Goal: Task Accomplishment & Management: Manage account settings

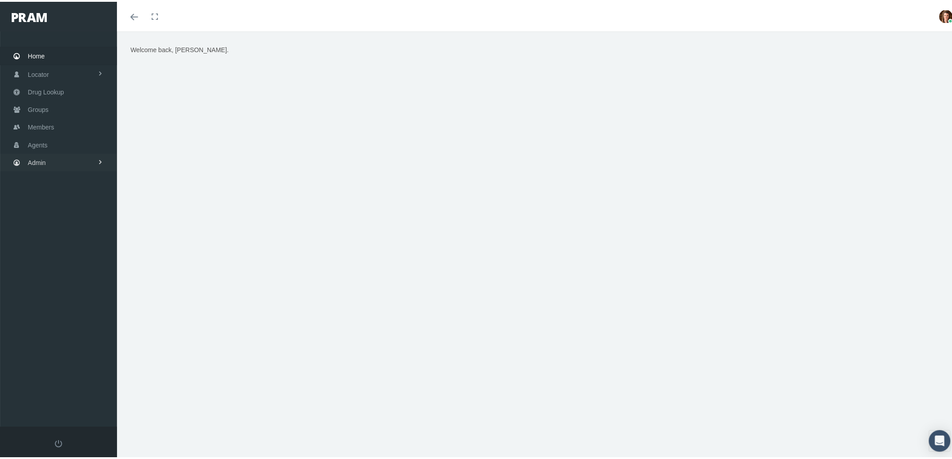
click at [79, 159] on link "Admin" at bounding box center [58, 161] width 117 height 18
click at [77, 267] on span "Compensations" at bounding box center [59, 264] width 44 height 15
click at [82, 278] on span "Compensation Summary" at bounding box center [69, 282] width 69 height 15
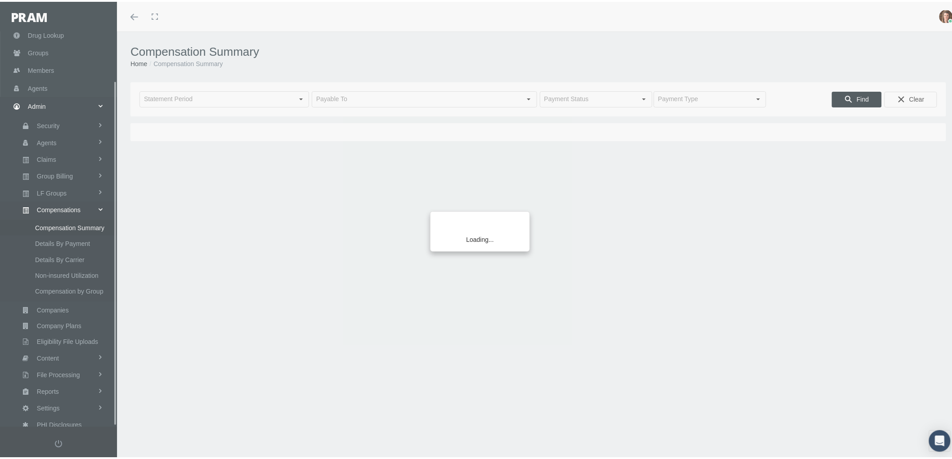
scroll to position [56, 0]
type input "[DATE]"
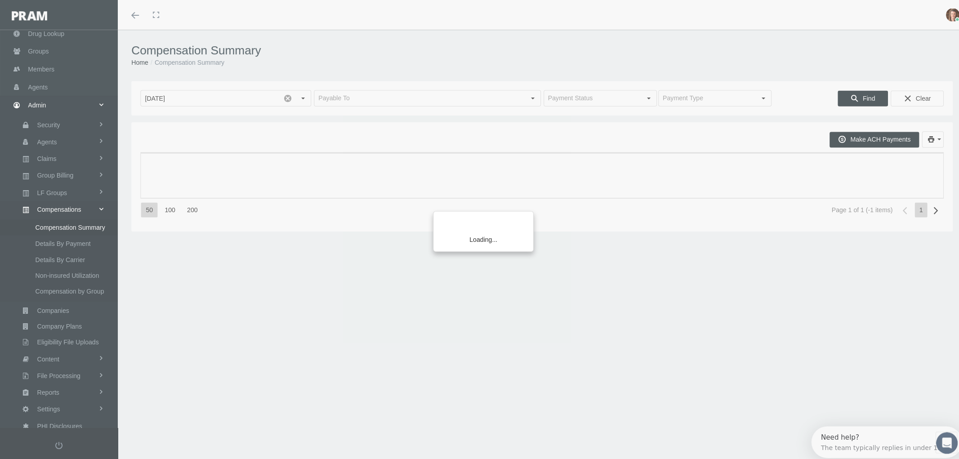
scroll to position [0, 0]
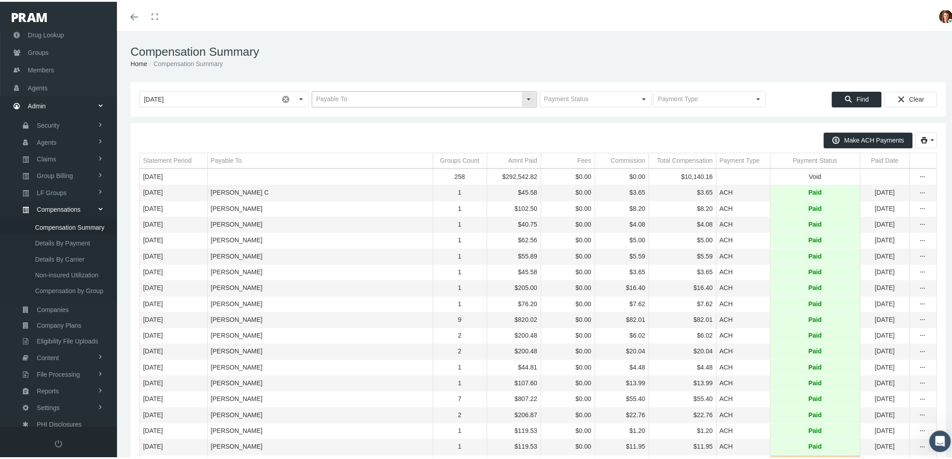
click at [362, 94] on input "text" at bounding box center [416, 97] width 209 height 15
type input "HEFFERNAN INSURANCE BROKERS"
click at [856, 99] on span "Find" at bounding box center [862, 97] width 12 height 7
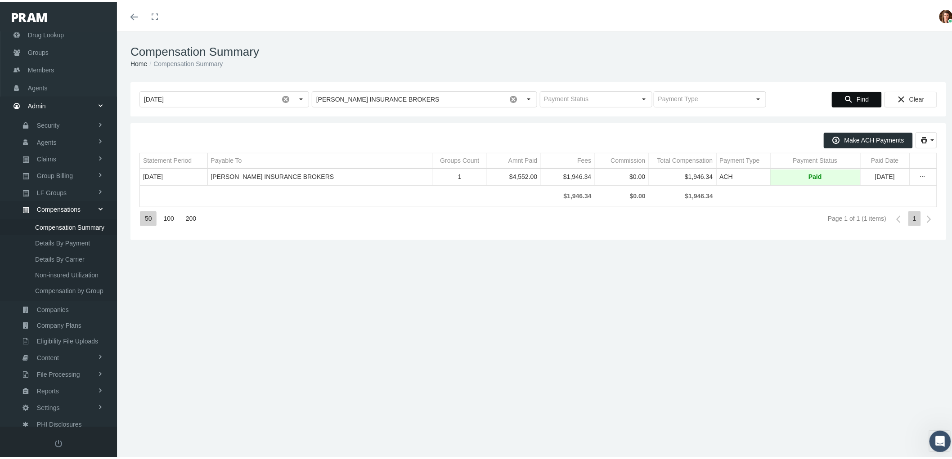
click at [925, 172] on td "Data grid" at bounding box center [922, 176] width 27 height 16
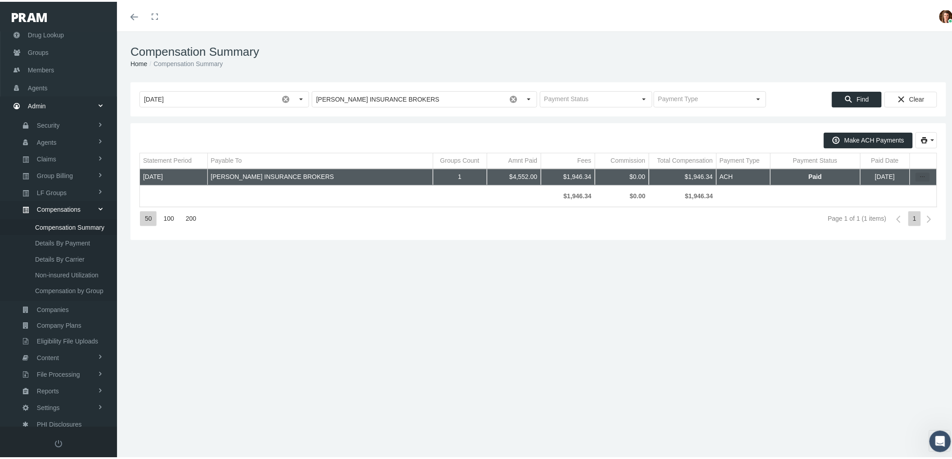
click at [918, 176] on icon "more" at bounding box center [922, 175] width 8 height 8
click at [887, 221] on div "Statement By Member" at bounding box center [877, 218] width 88 height 15
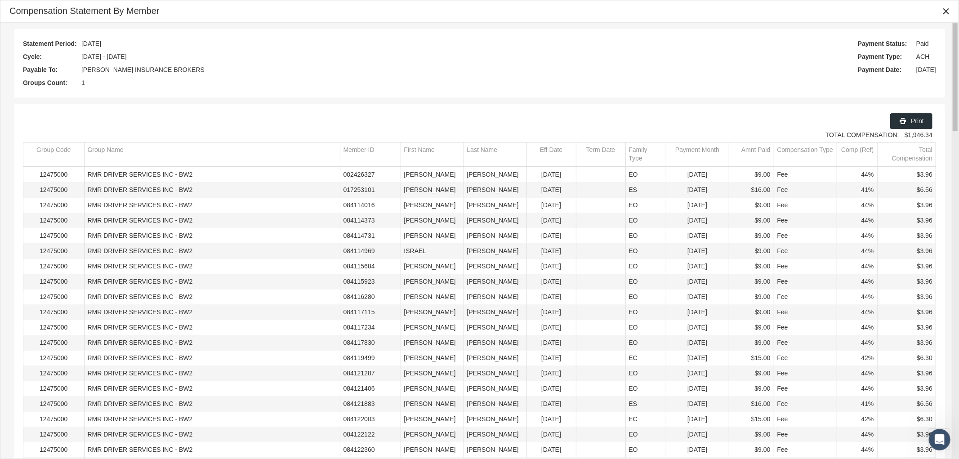
drag, startPoint x: 955, startPoint y: 133, endPoint x: 947, endPoint y: 66, distance: 67.6
click at [951, 81] on body "Toggle Fullscreen Toggle navigation Toggle menubar Toggle fullscreen Profile Lo…" at bounding box center [479, 229] width 959 height 459
click at [946, 12] on icon "Close" at bounding box center [946, 11] width 8 height 8
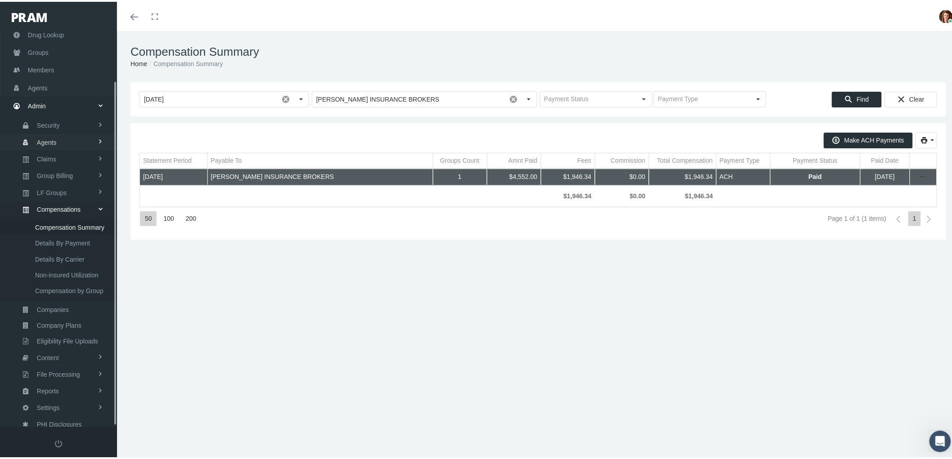
scroll to position [56, 0]
click at [63, 154] on link "Claims" at bounding box center [58, 158] width 117 height 16
click at [66, 171] on span "PBM Invoices" at bounding box center [54, 175] width 39 height 15
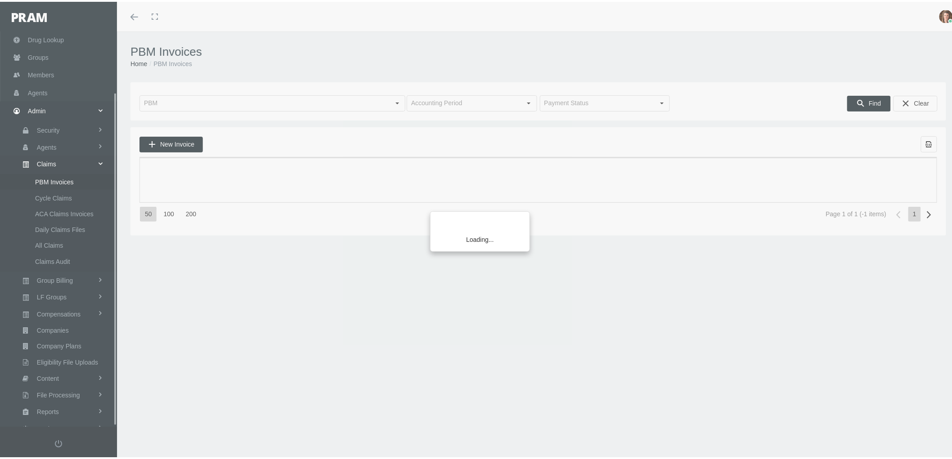
scroll to position [72, 0]
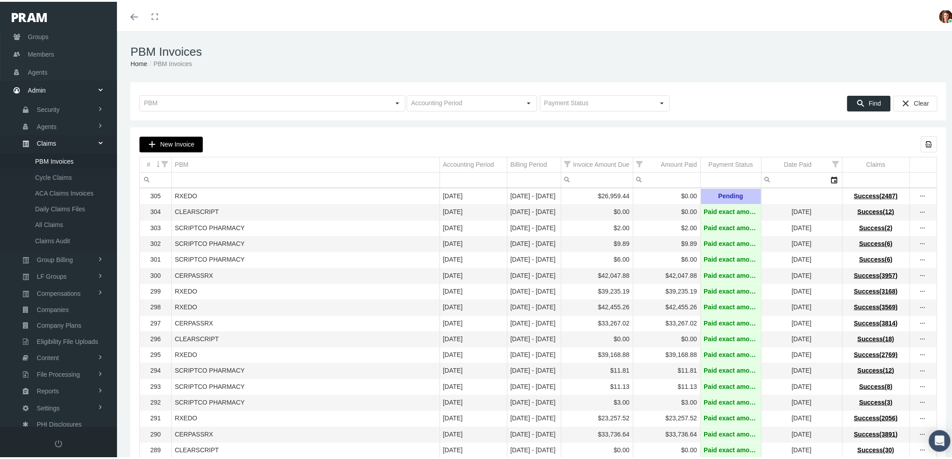
click at [169, 149] on div "New Invoice" at bounding box center [171, 142] width 63 height 15
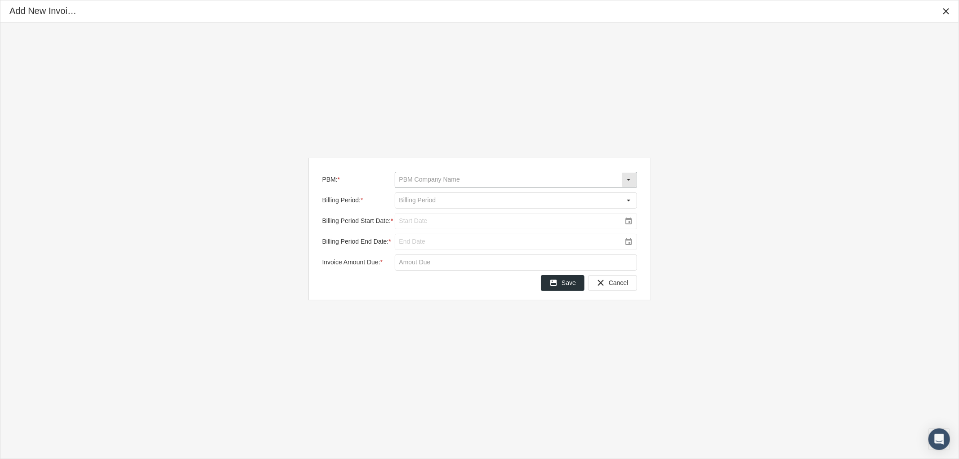
click at [629, 178] on div "Select" at bounding box center [629, 180] width 14 height 14
click at [487, 254] on div "RXEDO" at bounding box center [516, 254] width 241 height 15
type input "RXEDO"
click at [452, 198] on input "Billing Period: *" at bounding box center [508, 200] width 226 height 15
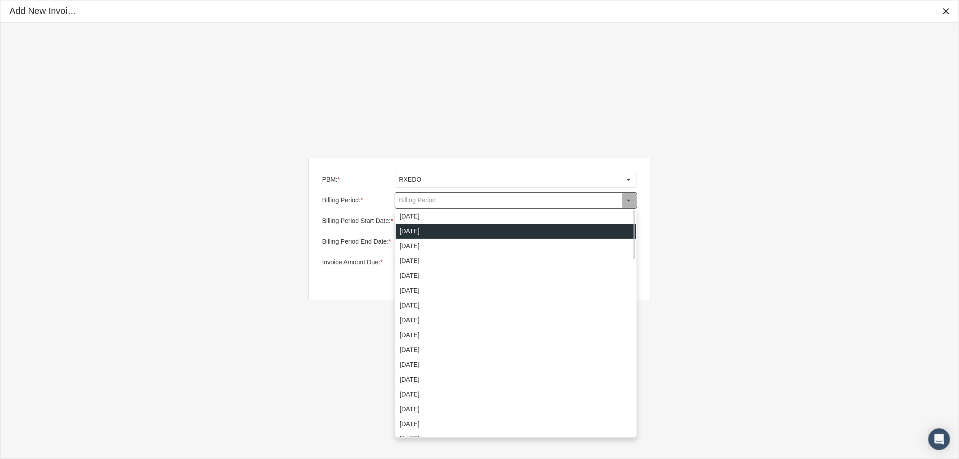
click at [446, 230] on div "[DATE]" at bounding box center [516, 231] width 241 height 15
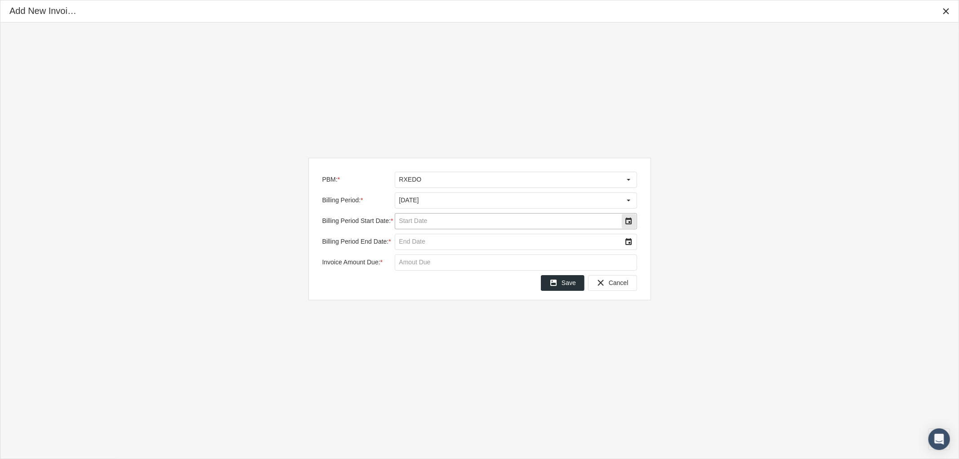
click at [626, 222] on div "Select" at bounding box center [629, 221] width 14 height 14
click at [507, 279] on td "1" at bounding box center [504, 280] width 18 height 14
click at [625, 241] on div "Select" at bounding box center [629, 242] width 14 height 14
drag, startPoint x: 505, startPoint y: 315, endPoint x: 480, endPoint y: 303, distance: 27.4
click at [505, 315] on span "8" at bounding box center [504, 315] width 4 height 8
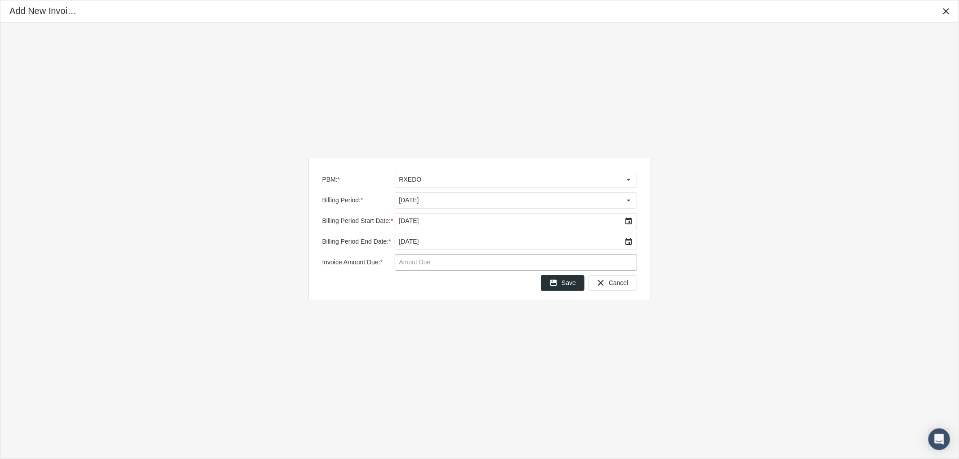
click at [412, 263] on input "Invoice Amount Due: *" at bounding box center [516, 262] width 242 height 15
type input "$ 48,536.52"
click at [568, 284] on span "Save" at bounding box center [569, 282] width 14 height 7
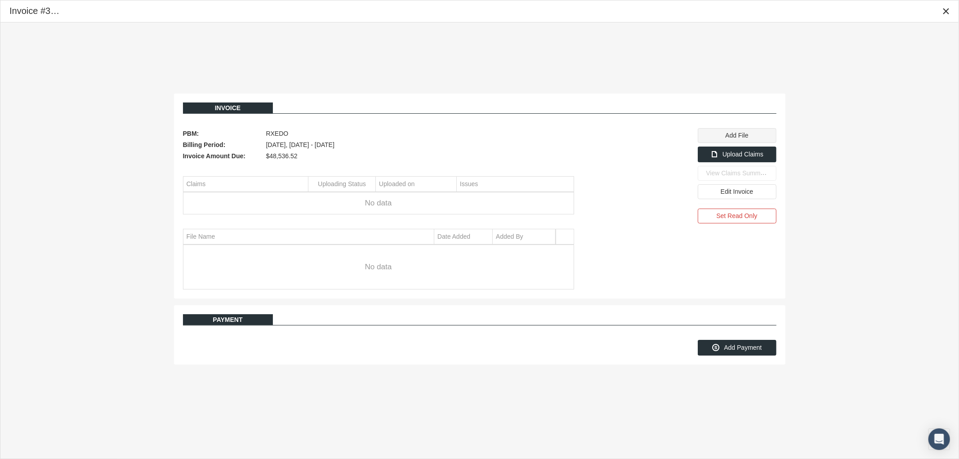
click at [744, 136] on span "Add File" at bounding box center [737, 135] width 23 height 7
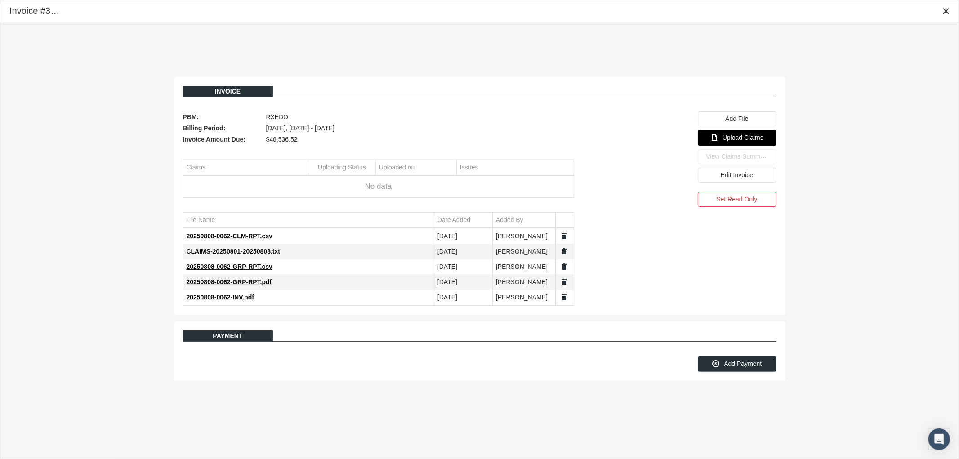
click at [737, 139] on span "Upload Claims" at bounding box center [743, 137] width 41 height 7
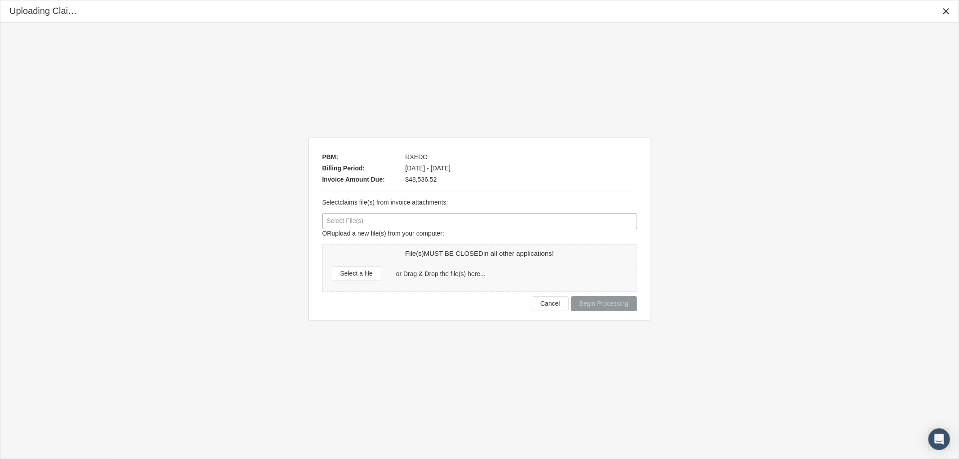
click at [412, 225] on div at bounding box center [480, 221] width 314 height 15
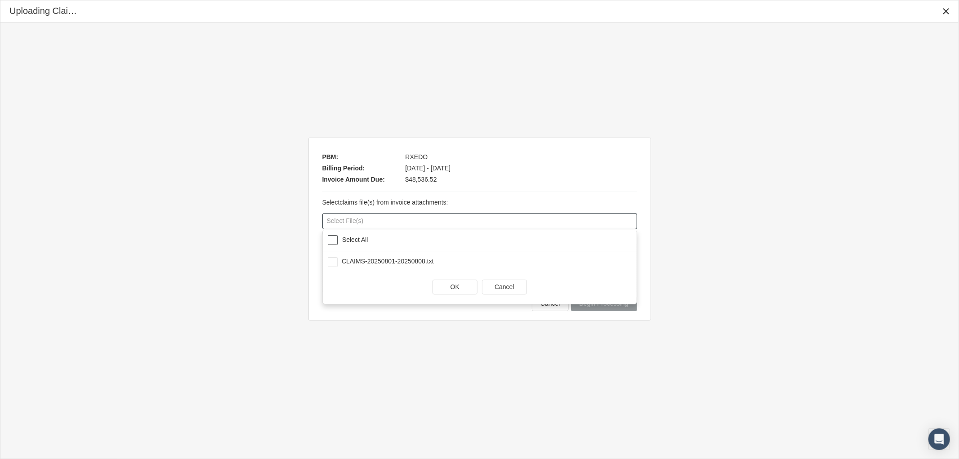
click at [336, 237] on span at bounding box center [333, 240] width 10 height 10
click at [437, 290] on div "OK" at bounding box center [455, 287] width 44 height 14
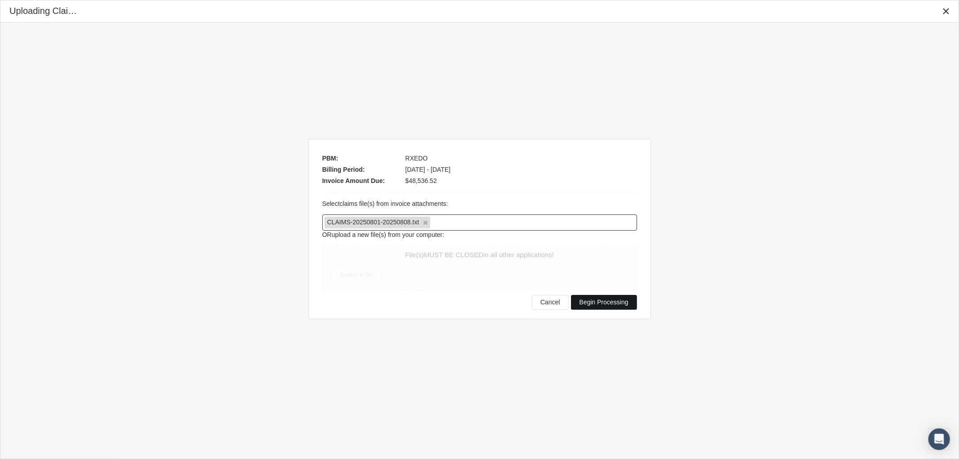
click at [618, 303] on span "Begin Processing" at bounding box center [604, 302] width 49 height 7
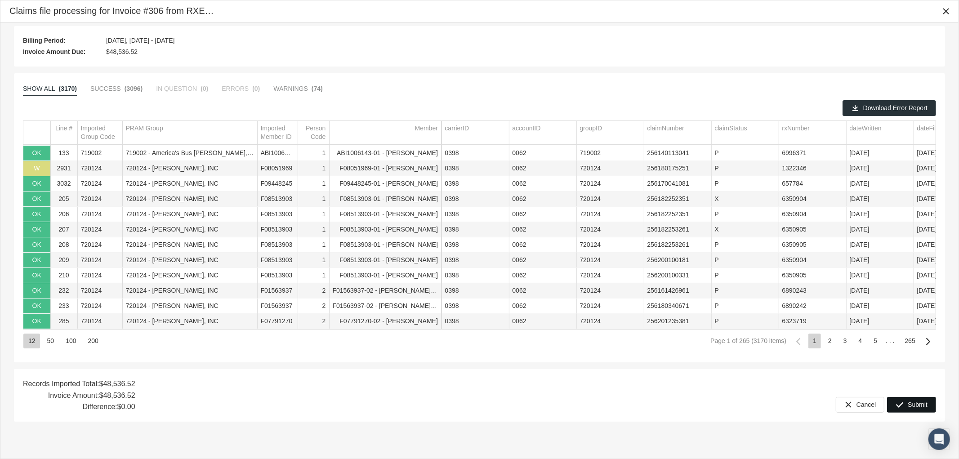
click at [905, 404] on div "Submit" at bounding box center [912, 405] width 48 height 15
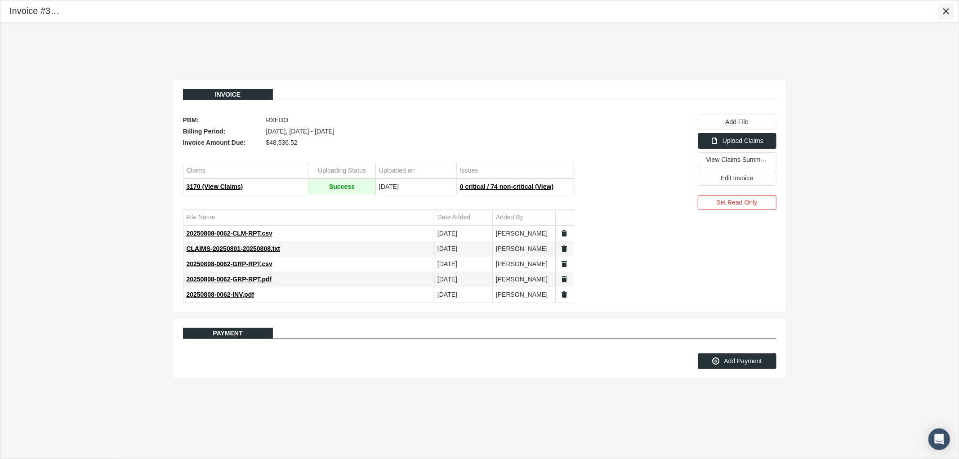
drag, startPoint x: 945, startPoint y: 13, endPoint x: 941, endPoint y: 16, distance: 5.4
click at [945, 13] on icon "Close" at bounding box center [946, 11] width 8 height 8
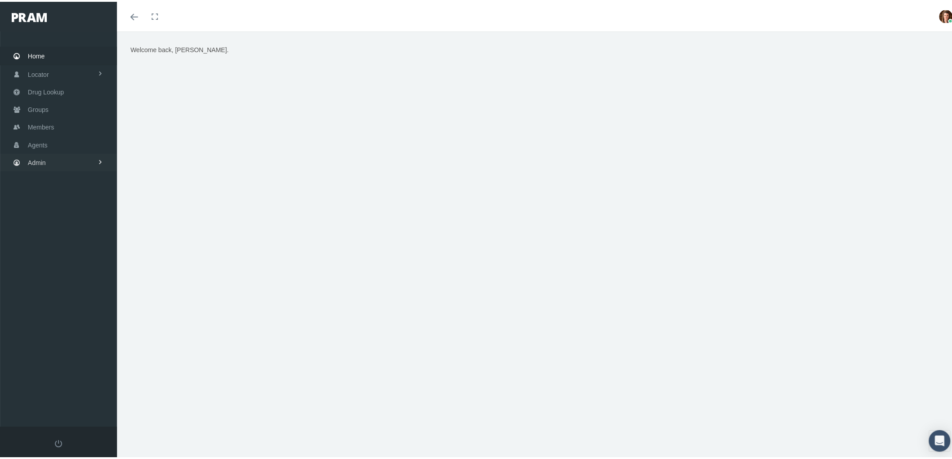
click at [84, 156] on link "Admin" at bounding box center [58, 161] width 117 height 18
click at [63, 107] on link "Groups" at bounding box center [58, 108] width 117 height 18
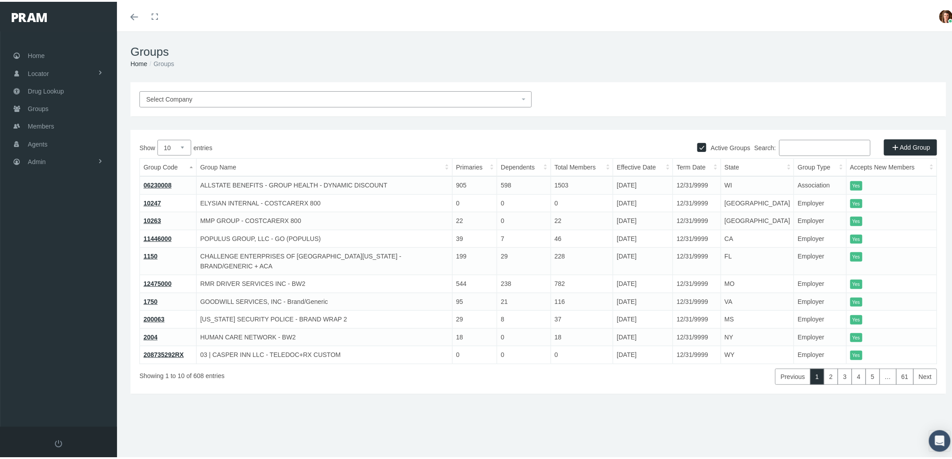
click at [798, 138] on input "Search:" at bounding box center [824, 146] width 91 height 16
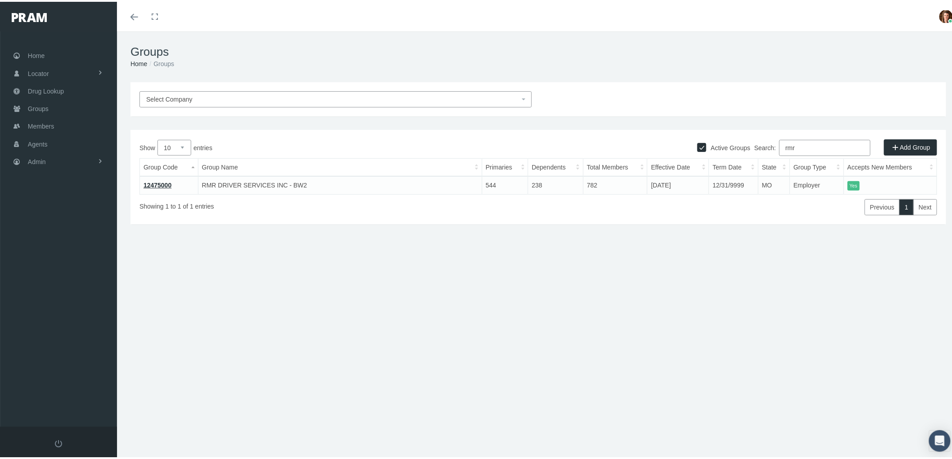
type input "rmr"
click at [151, 182] on link "12475000" at bounding box center [157, 183] width 28 height 7
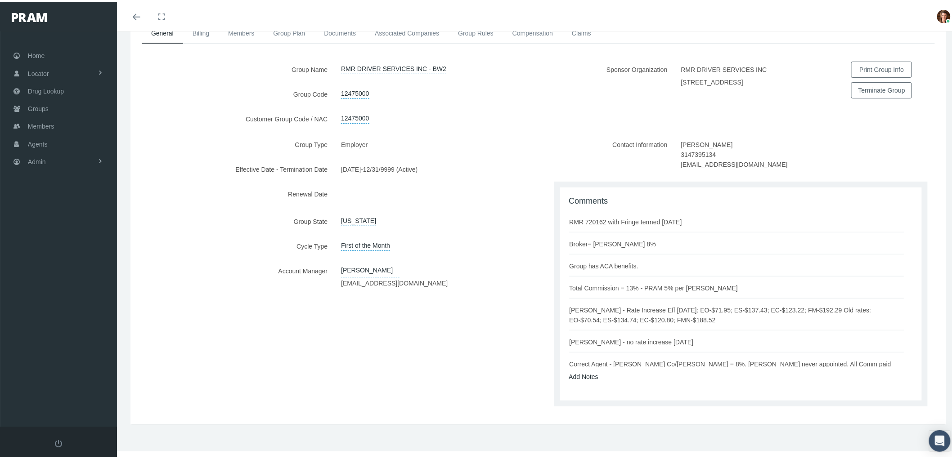
scroll to position [18, 0]
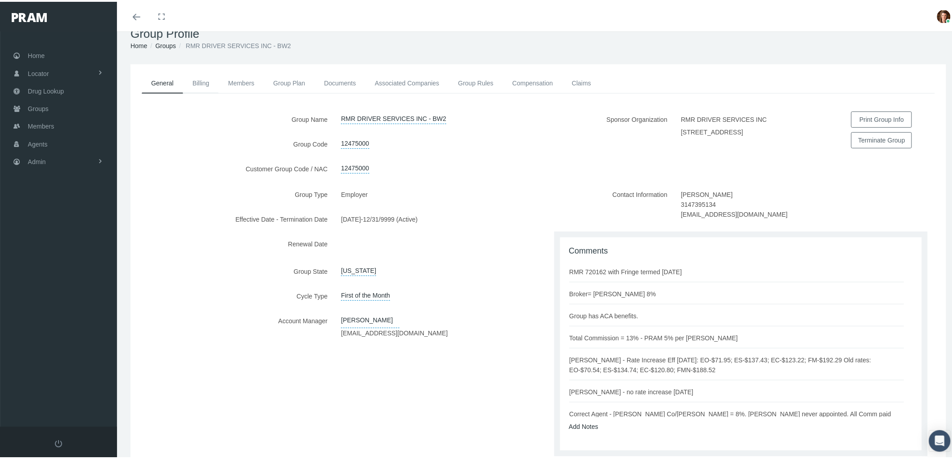
click at [194, 80] on link "Billing" at bounding box center [201, 82] width 36 height 20
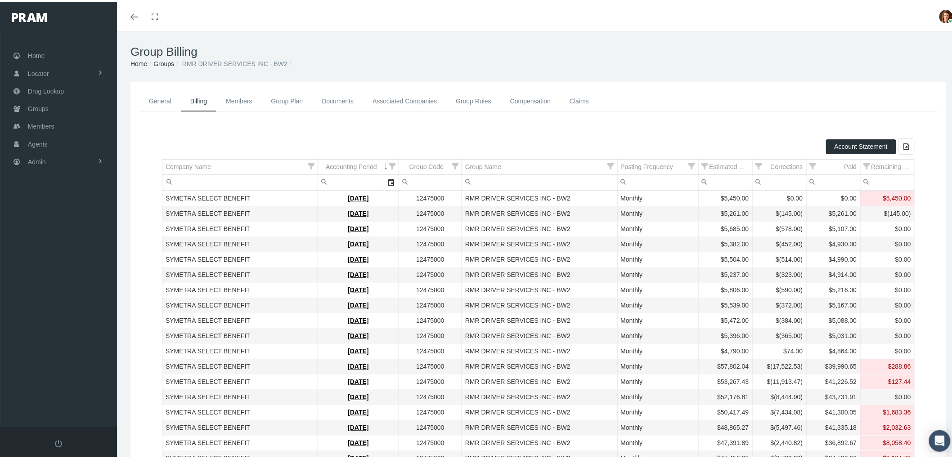
click at [288, 98] on link "Group Plan" at bounding box center [287, 100] width 51 height 20
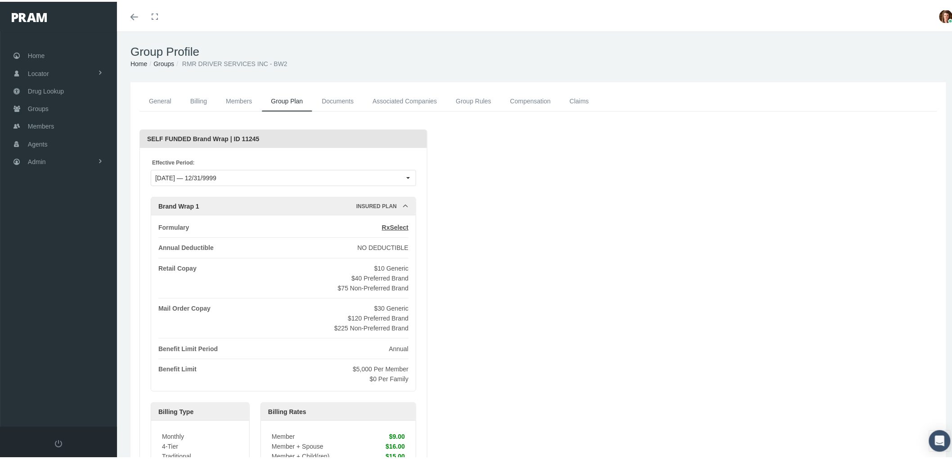
click at [540, 103] on link "Compensation" at bounding box center [530, 100] width 59 height 20
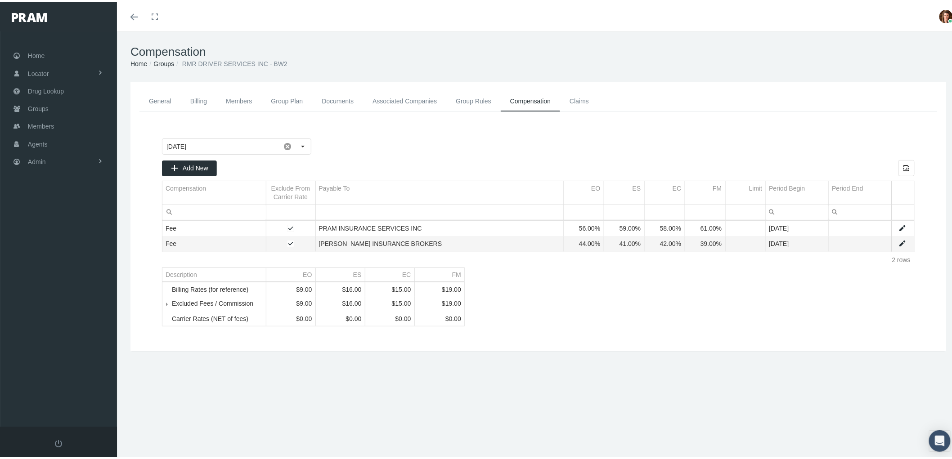
click at [156, 97] on link "General" at bounding box center [159, 100] width 41 height 20
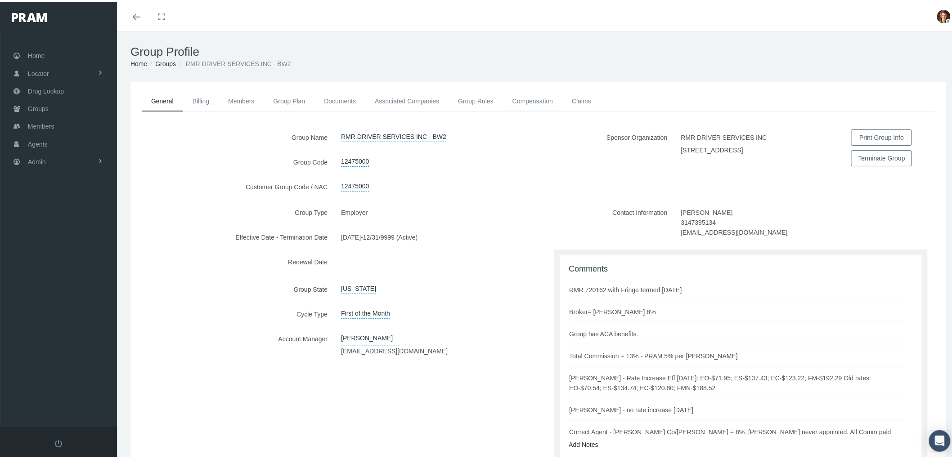
click at [531, 93] on link "Compensation" at bounding box center [532, 100] width 59 height 20
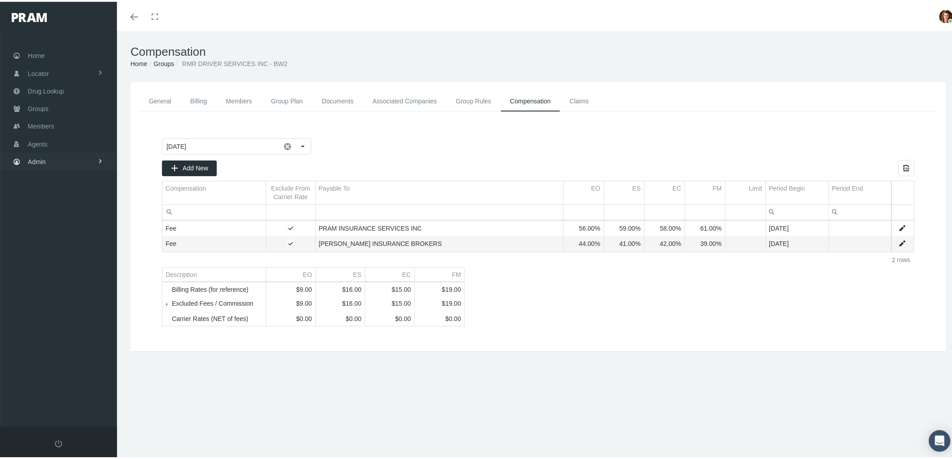
click at [55, 156] on link "Admin" at bounding box center [58, 160] width 117 height 18
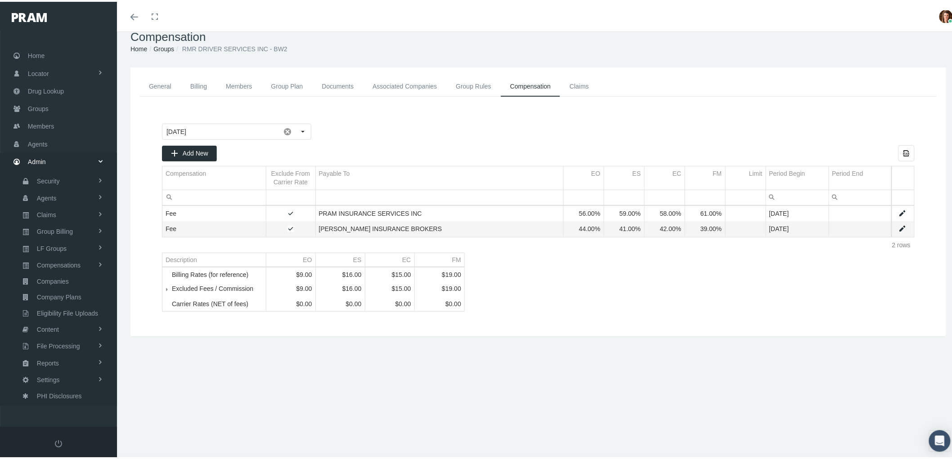
scroll to position [20, 0]
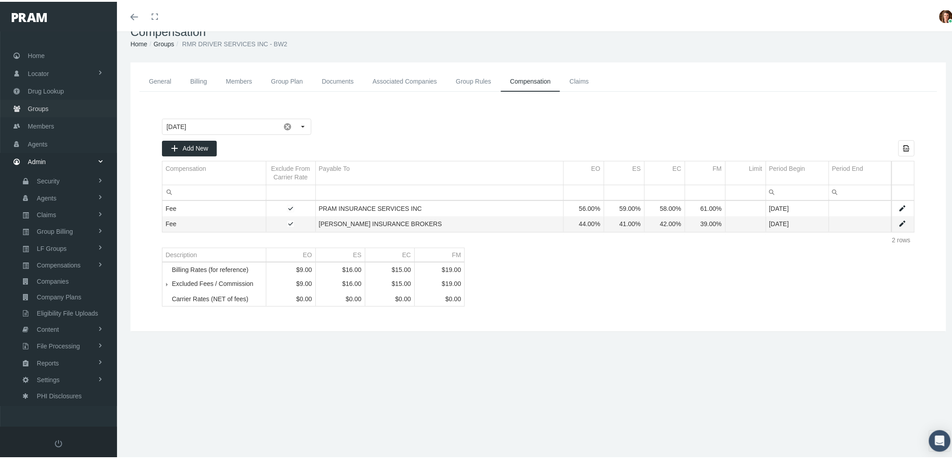
click at [51, 98] on link "Groups" at bounding box center [58, 107] width 117 height 18
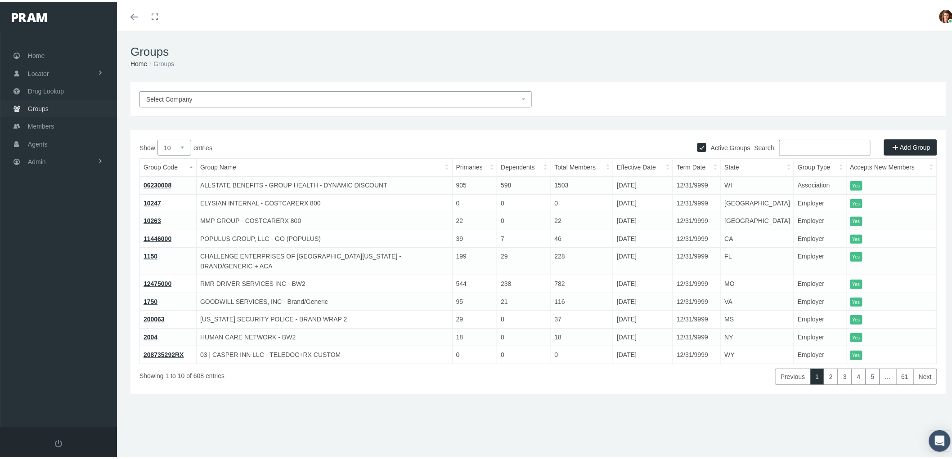
click at [51, 107] on link "Groups" at bounding box center [58, 107] width 117 height 18
click at [51, 160] on link "Admin" at bounding box center [58, 160] width 117 height 18
click at [64, 223] on span "Group Billing" at bounding box center [55, 229] width 36 height 15
click at [58, 294] on span "Payments" at bounding box center [49, 295] width 28 height 15
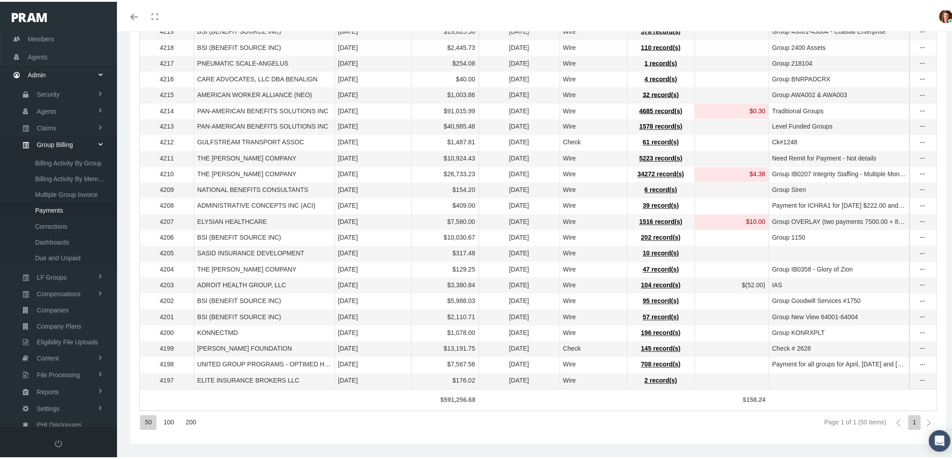
scroll to position [639, 0]
click at [182, 429] on div "200" at bounding box center [191, 421] width 20 height 15
click at [190, 423] on div "200" at bounding box center [191, 421] width 20 height 15
click at [171, 423] on div "100" at bounding box center [169, 421] width 20 height 15
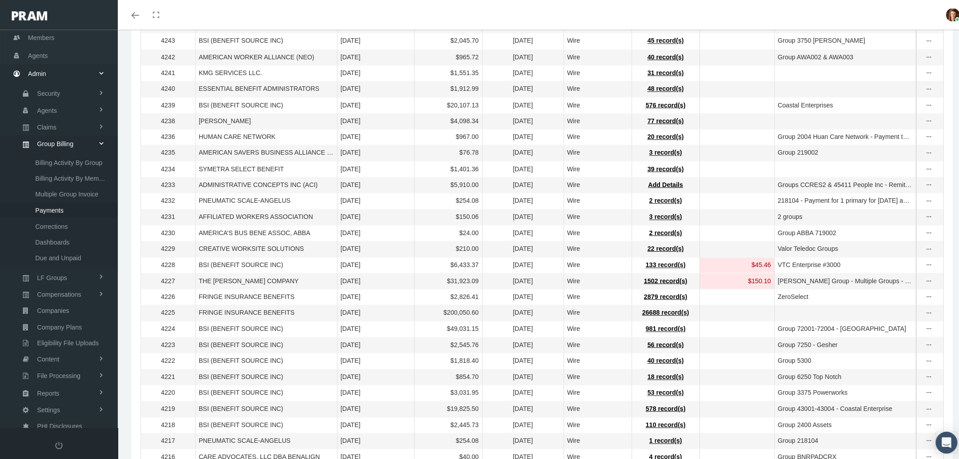
scroll to position [0, 0]
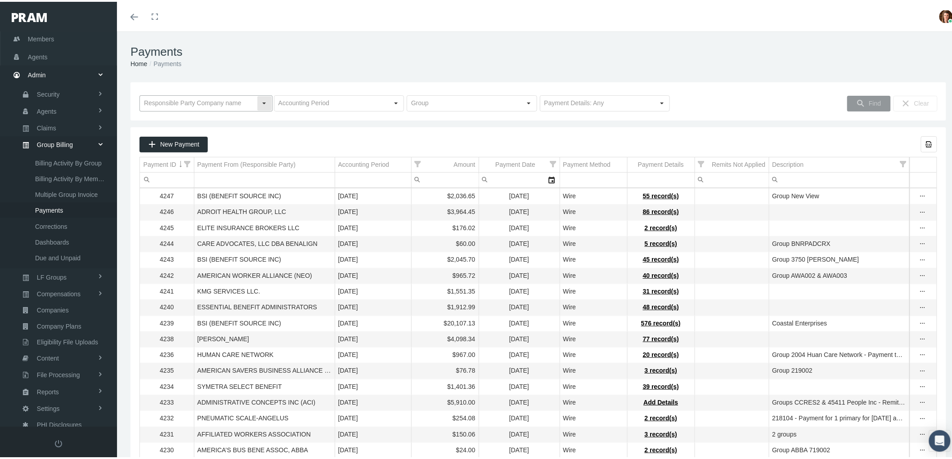
click at [203, 106] on input "text" at bounding box center [198, 101] width 117 height 15
click at [203, 121] on div "SYMETRA SELECT BENEFIT" at bounding box center [205, 118] width 130 height 15
type input "SYMETRA SELECT BENEFIT"
click at [870, 98] on span "Find" at bounding box center [875, 101] width 12 height 7
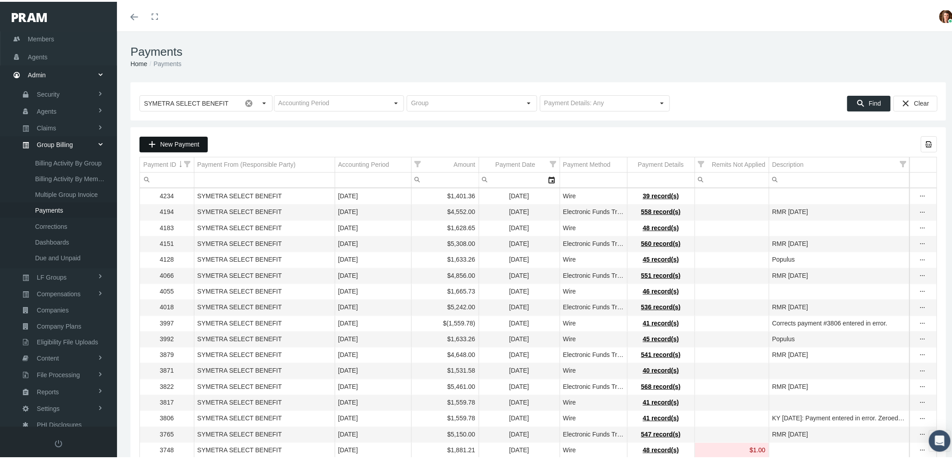
click at [176, 144] on span "New Payment" at bounding box center [179, 142] width 39 height 7
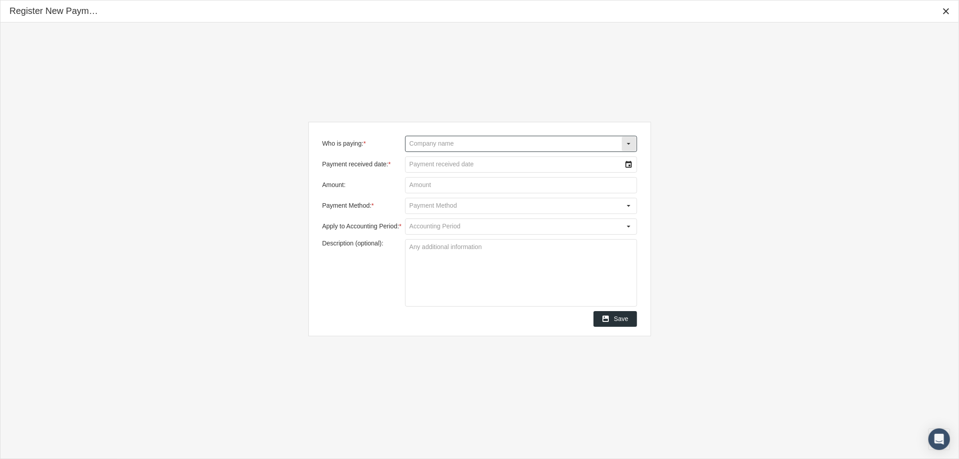
click at [439, 141] on input "Who is paying: *" at bounding box center [514, 143] width 216 height 15
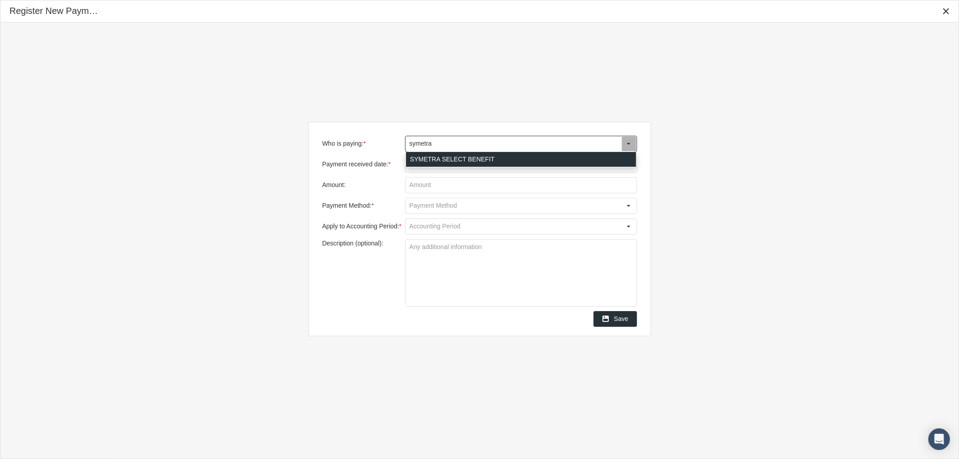
click at [455, 160] on div "SYMETRA SELECT BENEFIT" at bounding box center [521, 159] width 230 height 15
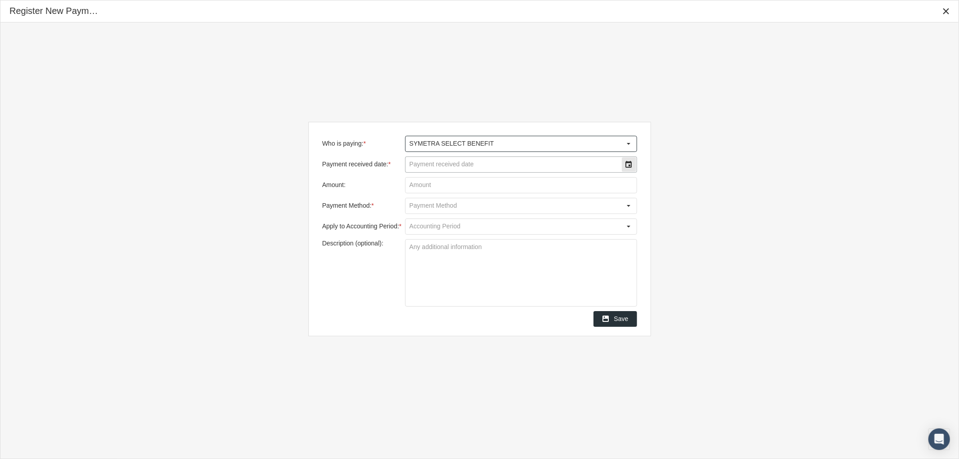
type input "SYMETRA SELECT BENEFIT"
click at [631, 164] on div "Select" at bounding box center [629, 164] width 14 height 14
click at [443, 255] on span "11" at bounding box center [442, 252] width 8 height 8
click at [432, 187] on input "Amount:" at bounding box center [521, 185] width 231 height 15
type input "$ 5,305.00"
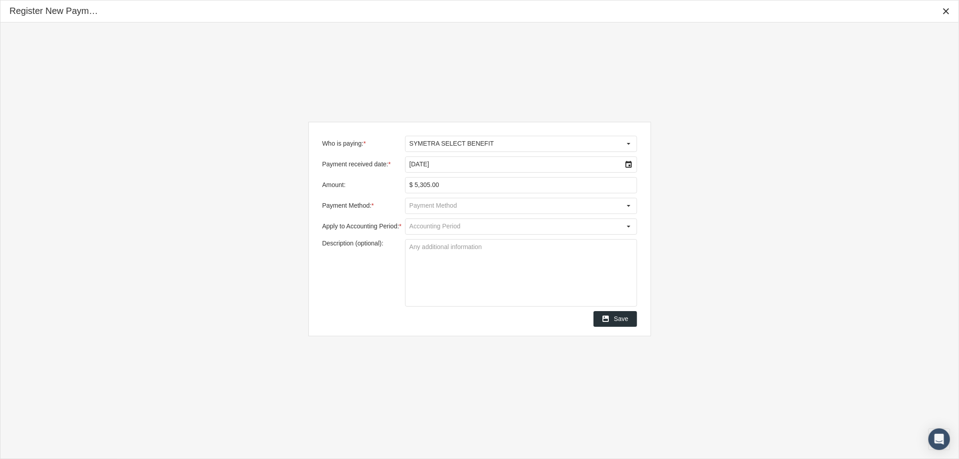
click at [441, 207] on input "Payment Method: *" at bounding box center [514, 205] width 216 height 15
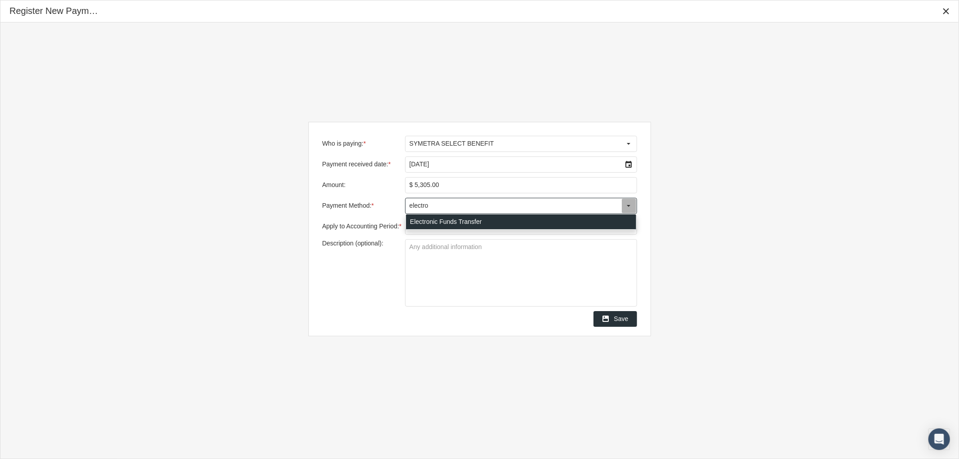
click at [446, 216] on div "Electronic Funds Transfer" at bounding box center [521, 222] width 230 height 15
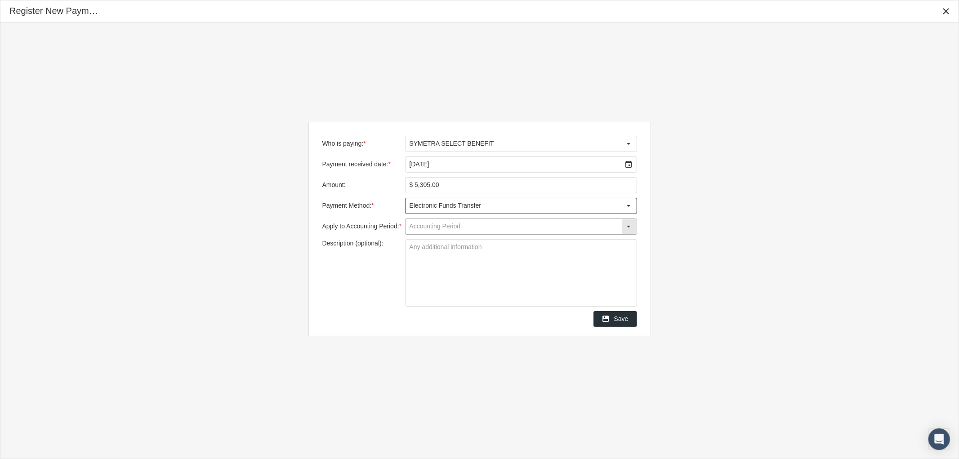
type input "Electronic Funds Transfer"
click at [439, 224] on input "Apply to Accounting Period: *" at bounding box center [514, 226] width 216 height 15
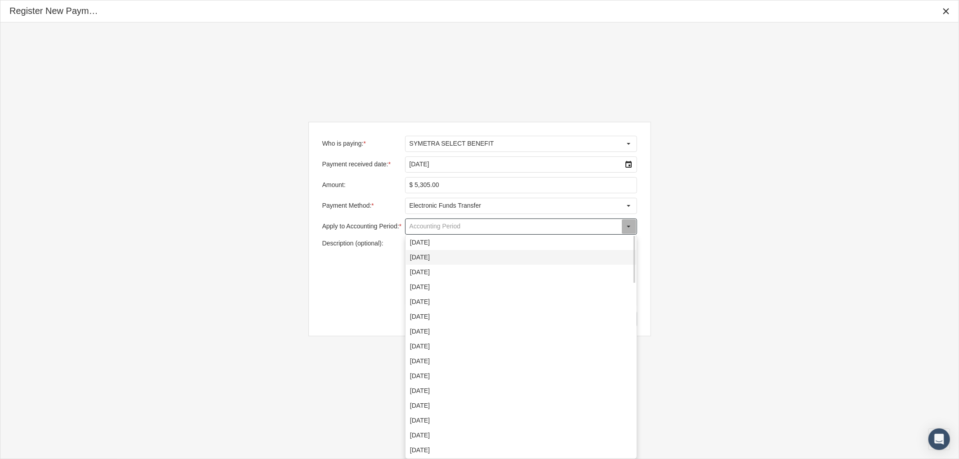
click at [442, 257] on div "[DATE]" at bounding box center [521, 257] width 230 height 15
type input "[DATE]"
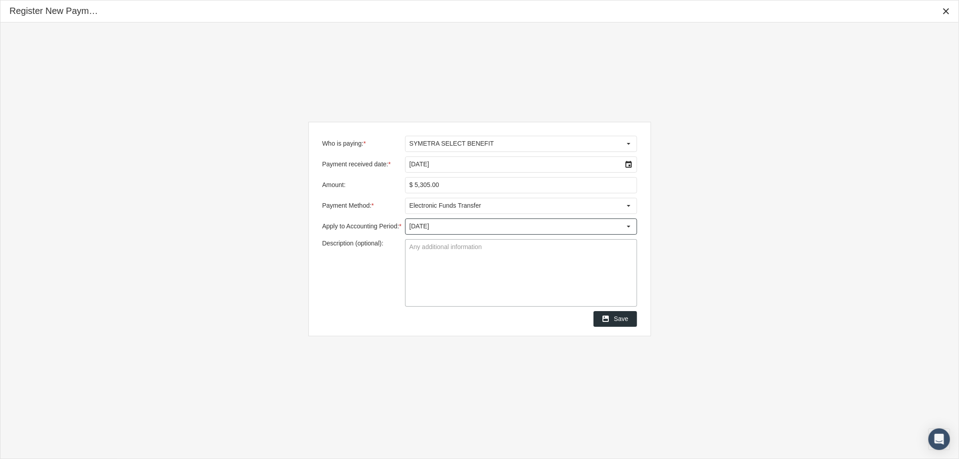
click at [443, 267] on textarea "Description (optional):" at bounding box center [521, 273] width 231 height 67
type textarea "RMR [DATE]"
click at [623, 320] on span "Save" at bounding box center [621, 318] width 14 height 7
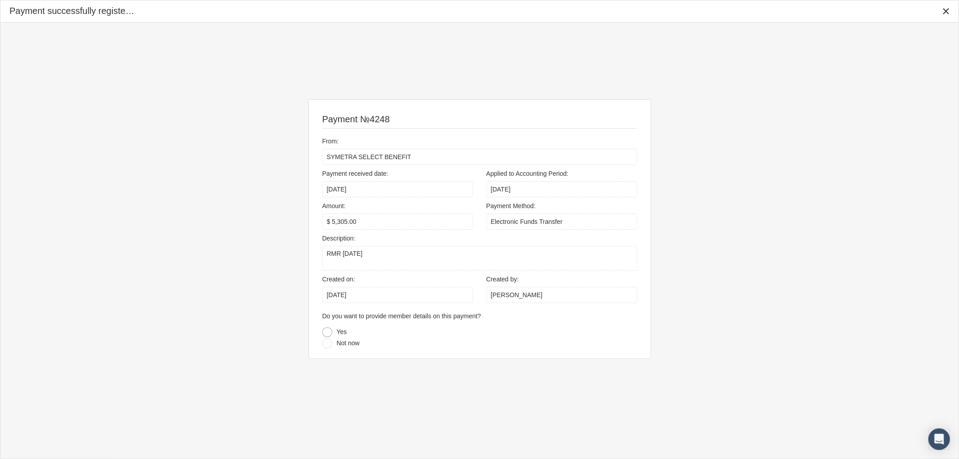
click at [327, 333] on div at bounding box center [328, 332] width 10 height 10
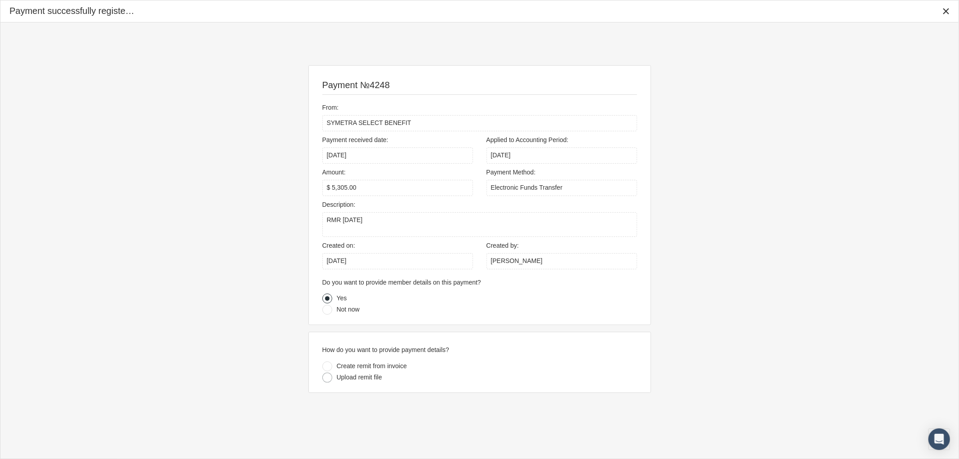
click at [329, 379] on div at bounding box center [328, 378] width 10 height 10
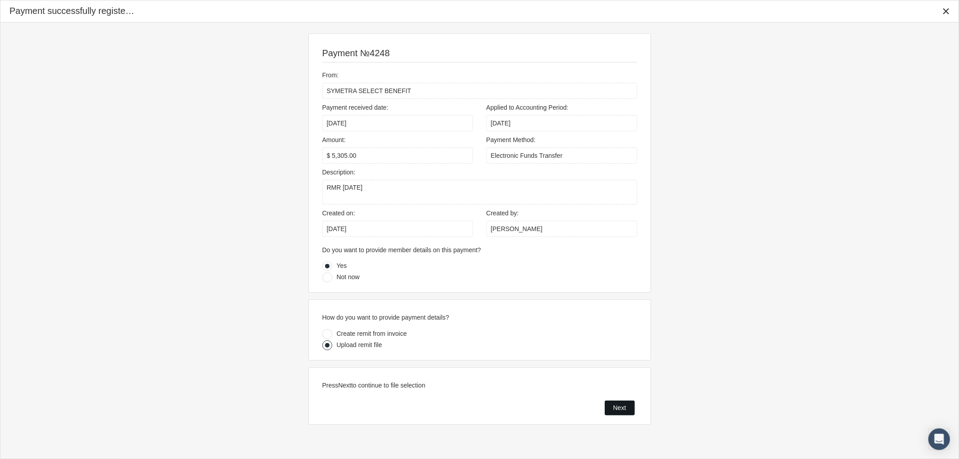
click at [621, 408] on span "Next" at bounding box center [620, 407] width 13 height 7
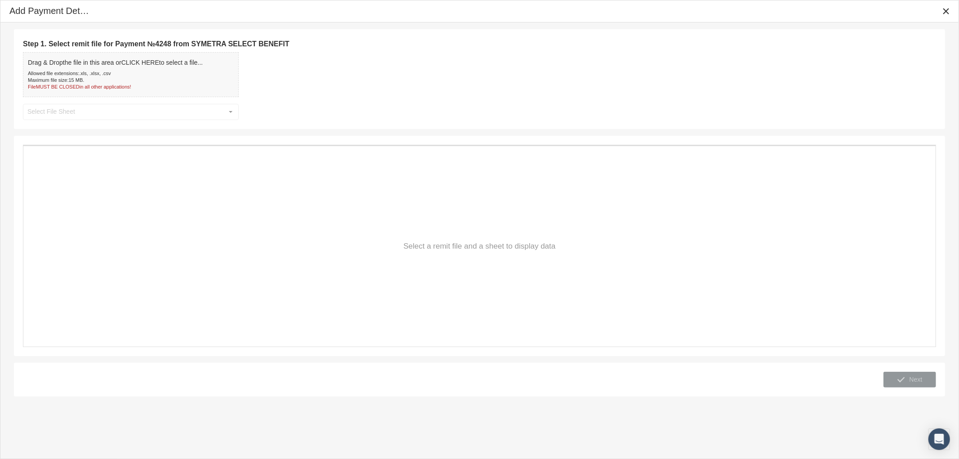
click at [150, 75] on div "Allowed file extensions: .xls, .xlsx, .csv" at bounding box center [115, 73] width 175 height 7
click at [100, 110] on input "text" at bounding box center [123, 111] width 200 height 15
click at [83, 125] on div "Details" at bounding box center [131, 128] width 214 height 15
type input "Details"
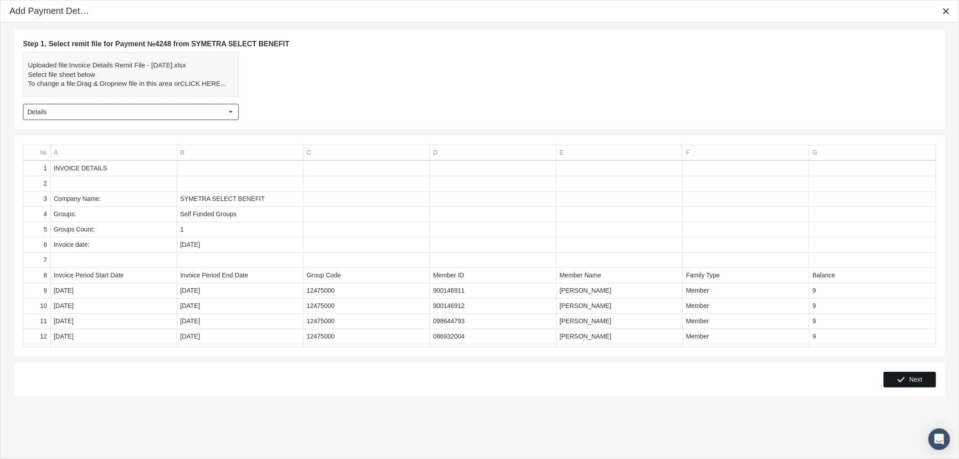
click at [909, 383] on div "Next" at bounding box center [910, 379] width 52 height 15
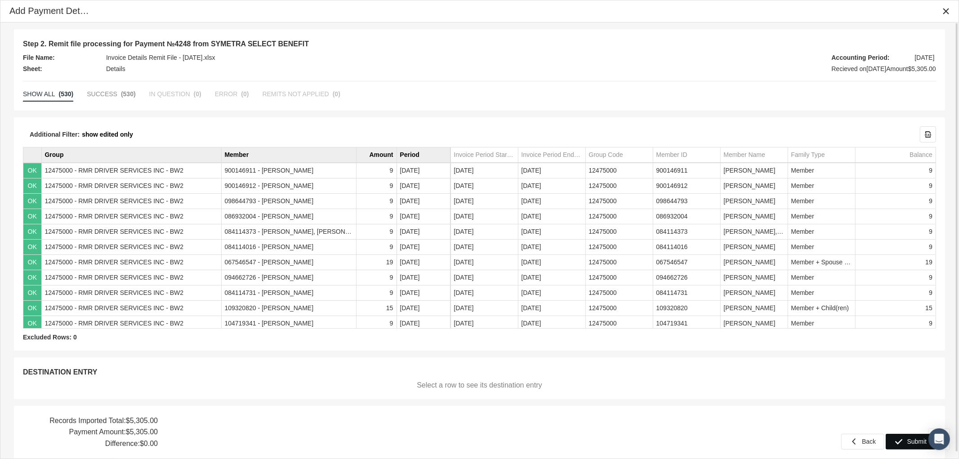
scroll to position [6, 0]
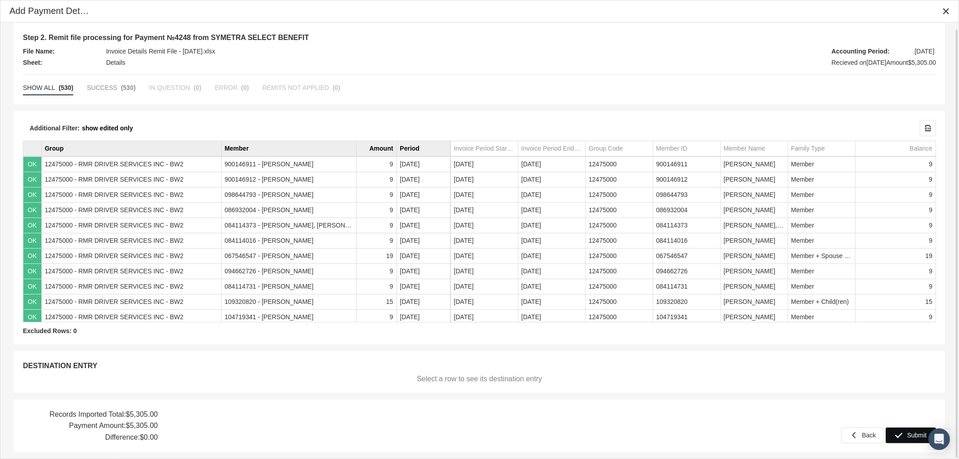
click at [904, 435] on div "Submit" at bounding box center [911, 435] width 49 height 15
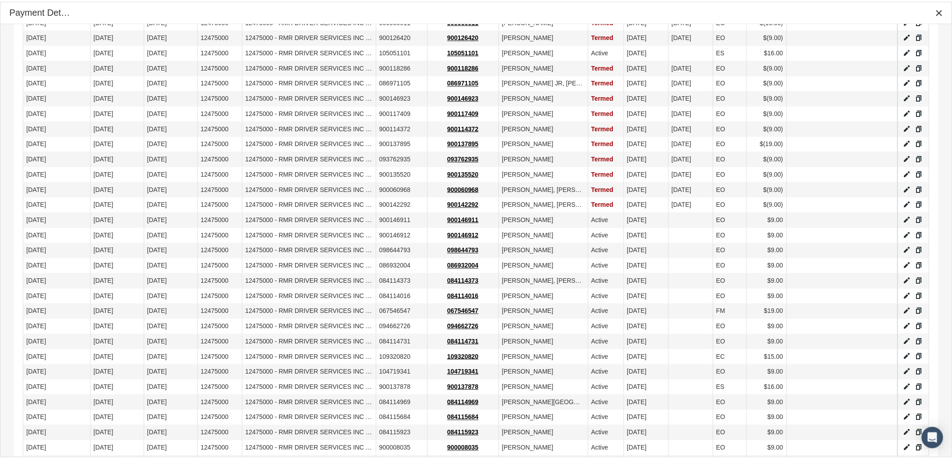
scroll to position [569, 0]
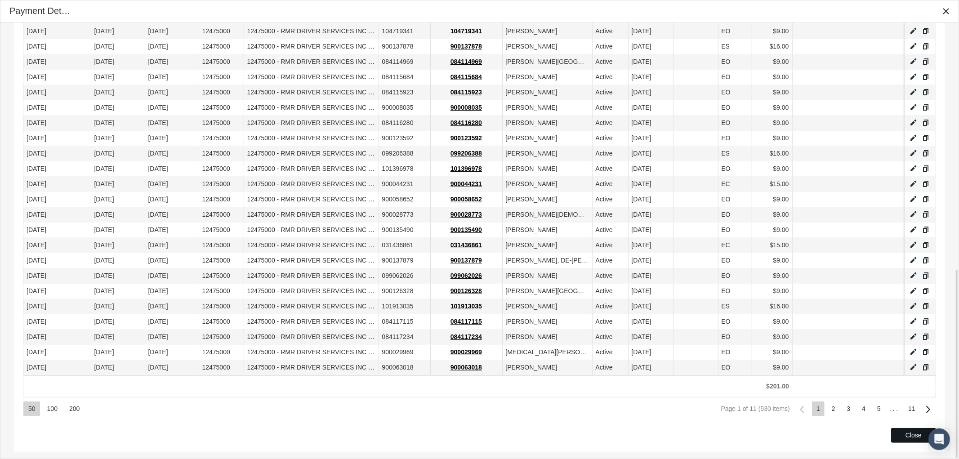
click at [904, 438] on div "Close" at bounding box center [914, 436] width 44 height 14
